Goal: Navigation & Orientation: Find specific page/section

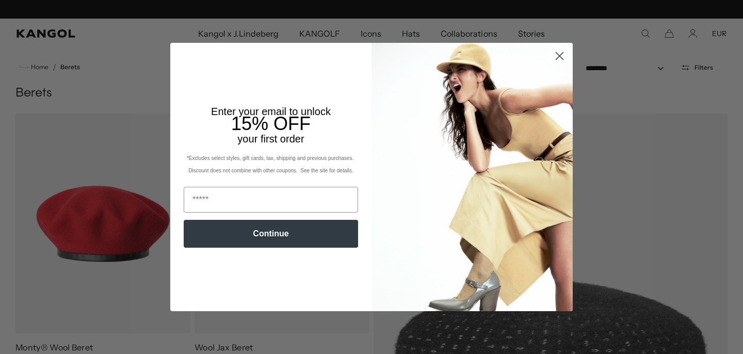
scroll to position [0, 213]
click at [558, 60] on circle "Close dialog" at bounding box center [559, 55] width 17 height 17
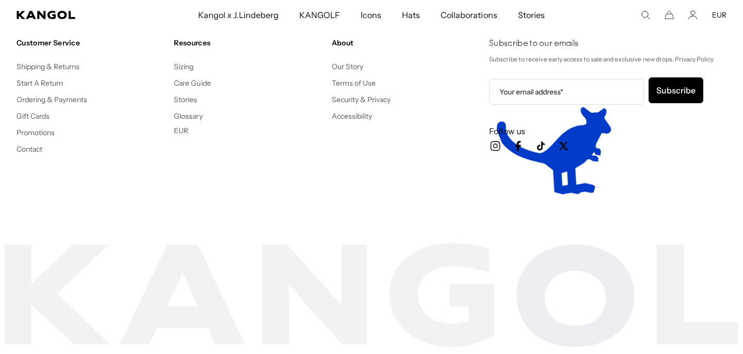
scroll to position [1693, 0]
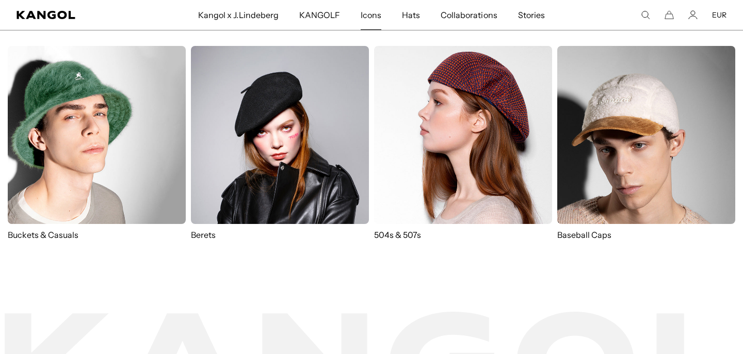
click at [364, 15] on span "Icons" at bounding box center [371, 15] width 21 height 30
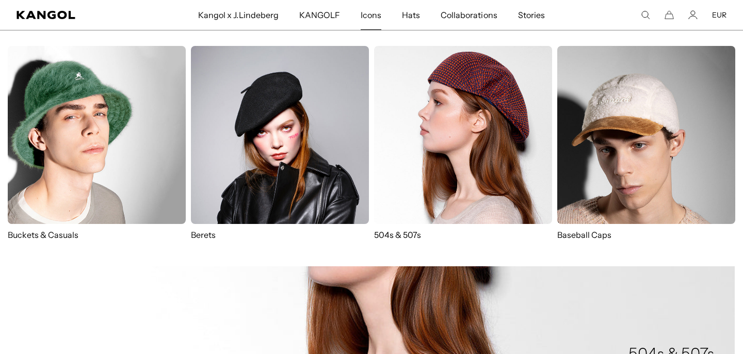
click at [253, 154] on img at bounding box center [280, 135] width 178 height 178
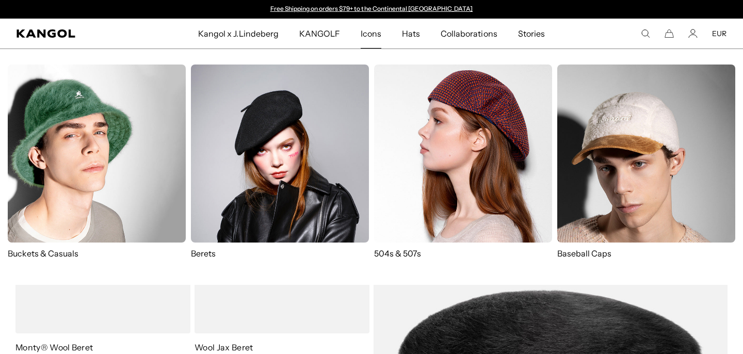
click at [457, 161] on img at bounding box center [463, 153] width 178 height 178
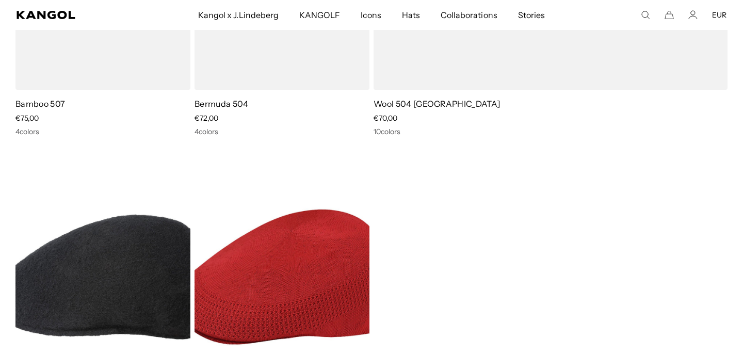
scroll to position [1829, 0]
